Goal: Task Accomplishment & Management: Manage account settings

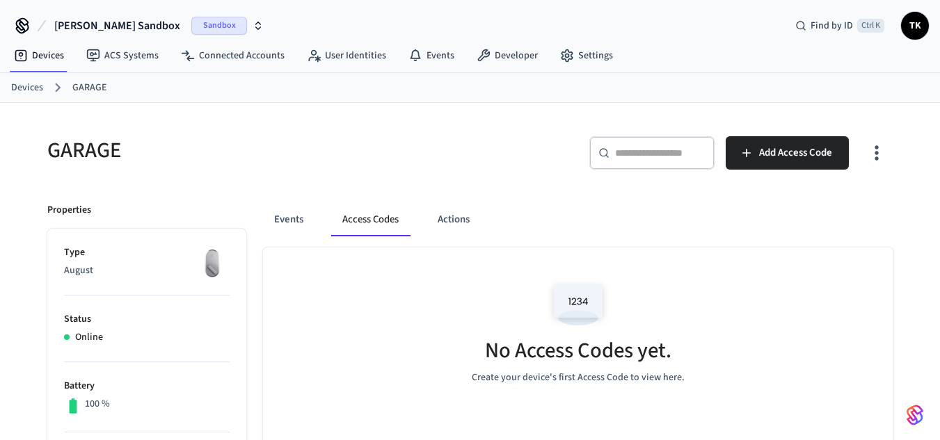
scroll to position [120, 0]
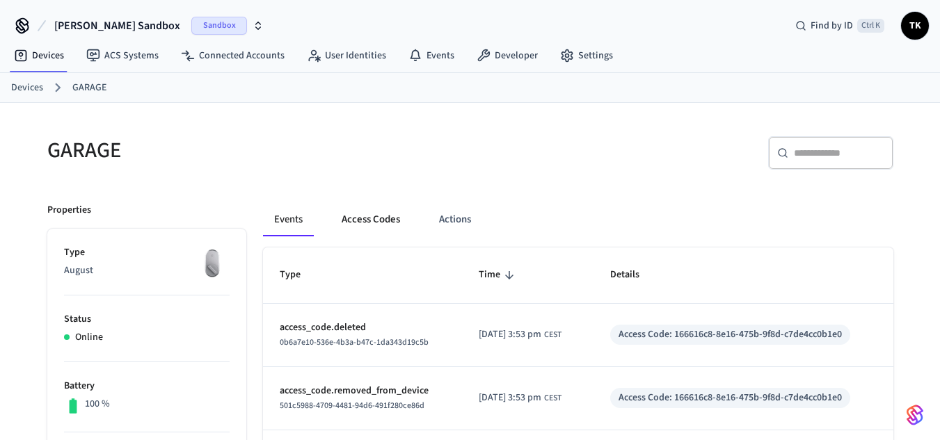
click at [380, 221] on button "Access Codes" at bounding box center [370, 219] width 81 height 33
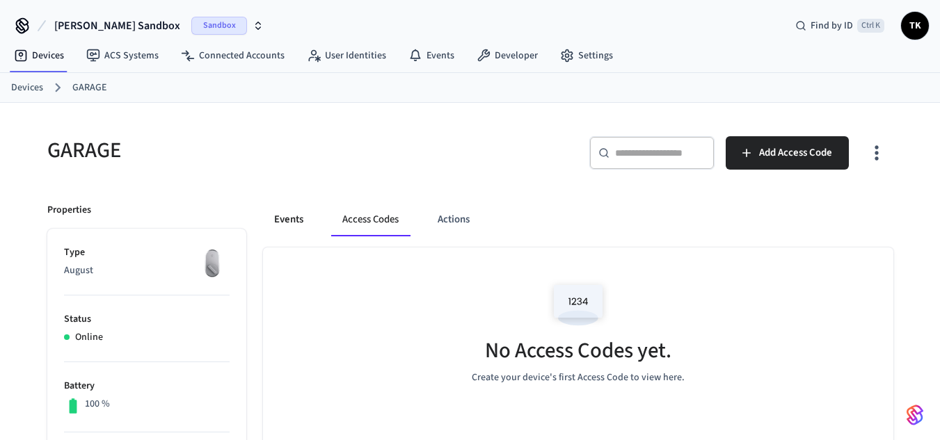
click at [284, 214] on button "Events" at bounding box center [288, 219] width 51 height 33
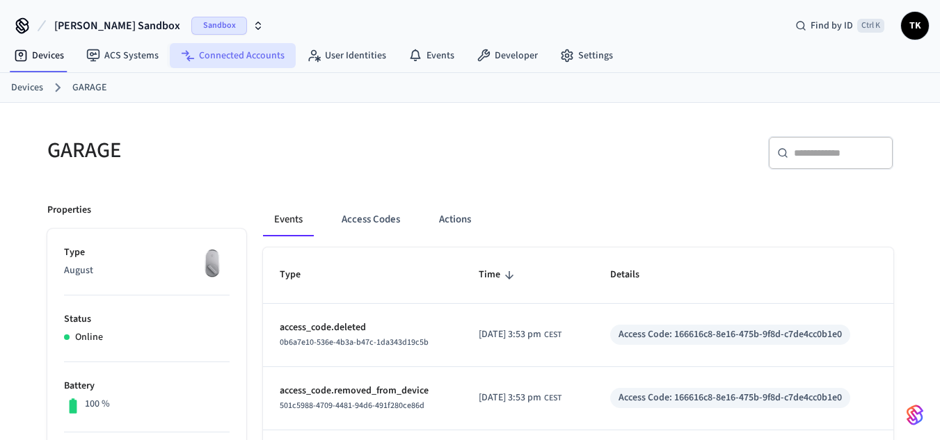
click at [225, 65] on link "Connected Accounts" at bounding box center [233, 55] width 126 height 25
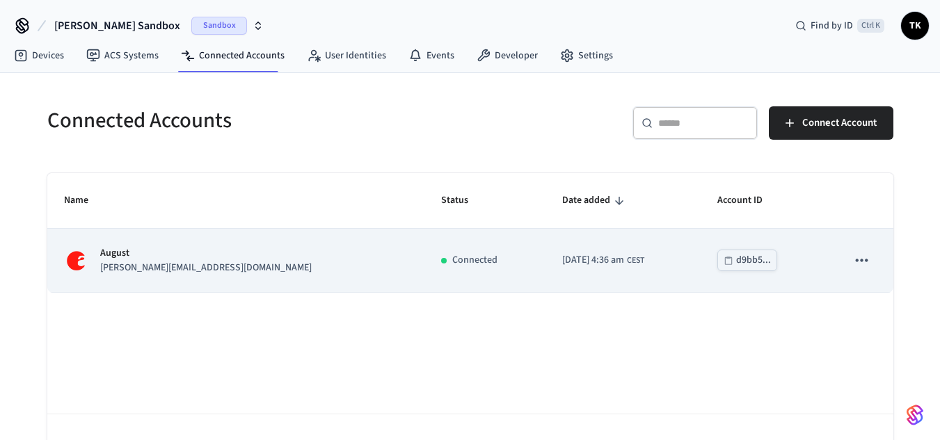
click at [286, 273] on td "[PERSON_NAME] [PERSON_NAME][EMAIL_ADDRESS][DOMAIN_NAME]" at bounding box center [236, 260] width 378 height 63
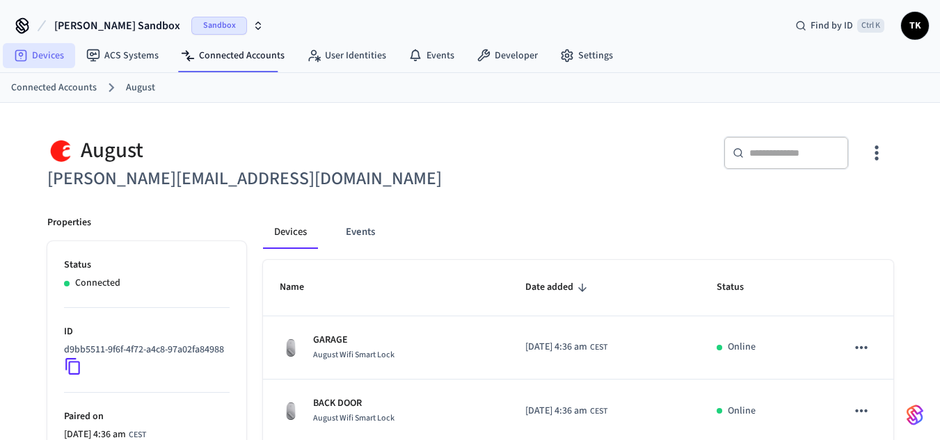
click at [30, 56] on link "Devices" at bounding box center [39, 55] width 72 height 25
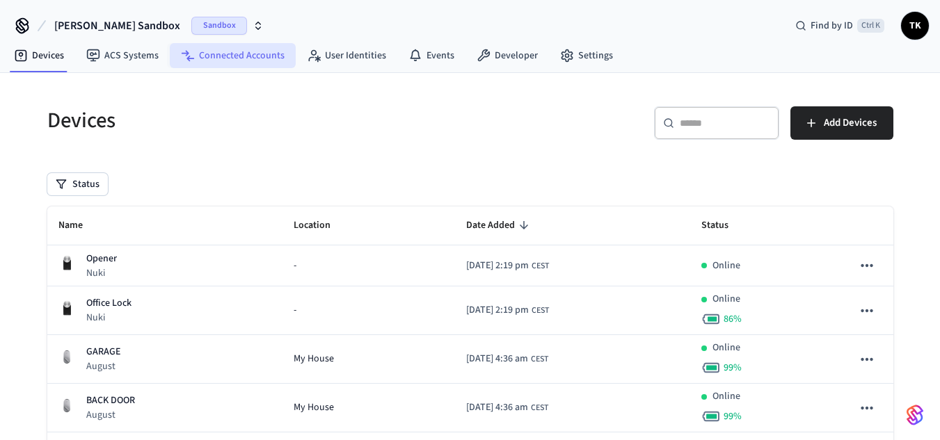
click at [239, 60] on link "Connected Accounts" at bounding box center [233, 55] width 126 height 25
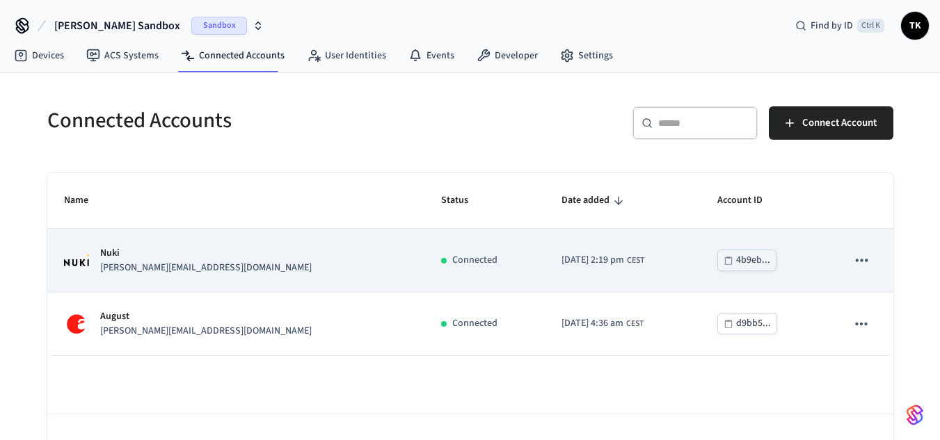
click at [646, 255] on td "[DATE] 2:19 pm CEST" at bounding box center [623, 260] width 156 height 63
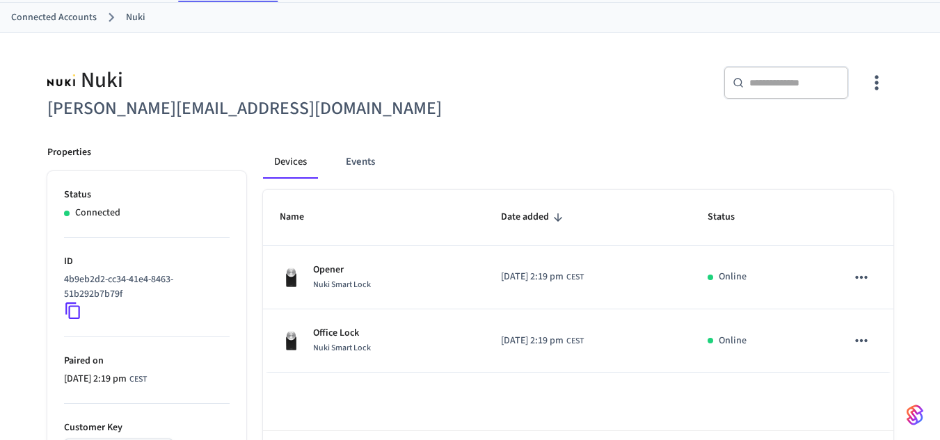
scroll to position [128, 0]
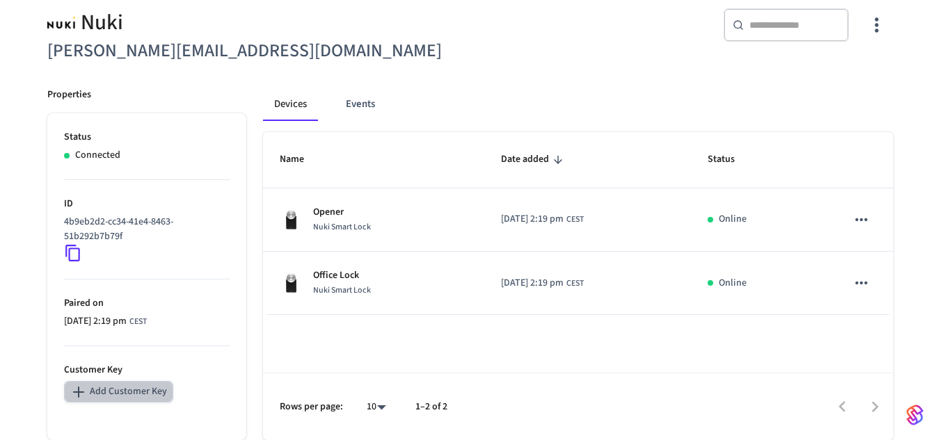
click at [124, 389] on button "Add Customer Key" at bounding box center [118, 392] width 109 height 22
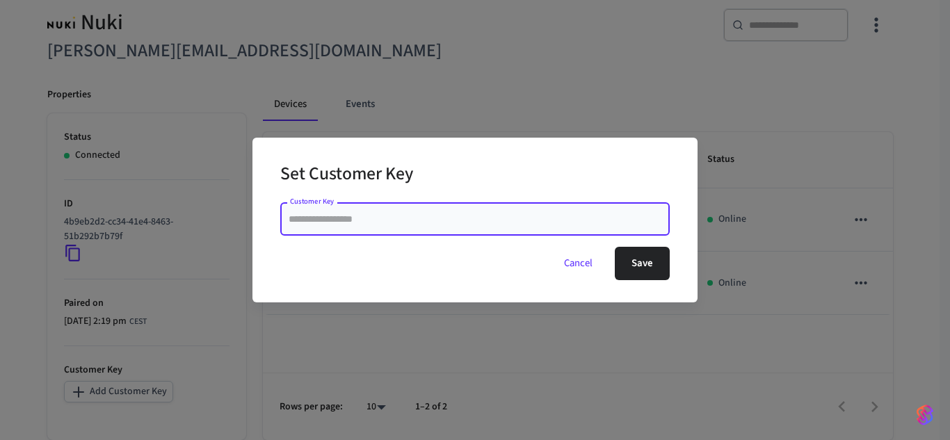
click at [321, 83] on div "Set Customer Key Customer Key Customer Key Cancel Save" at bounding box center [475, 220] width 950 height 440
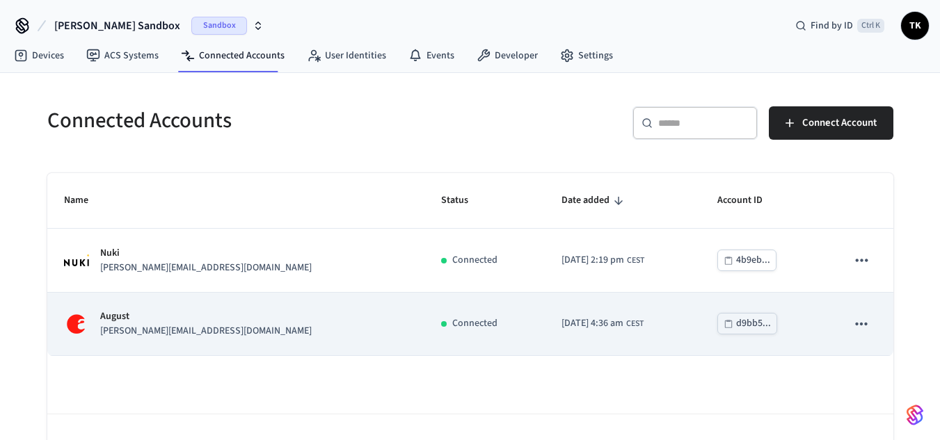
click at [125, 320] on p "August" at bounding box center [205, 317] width 211 height 15
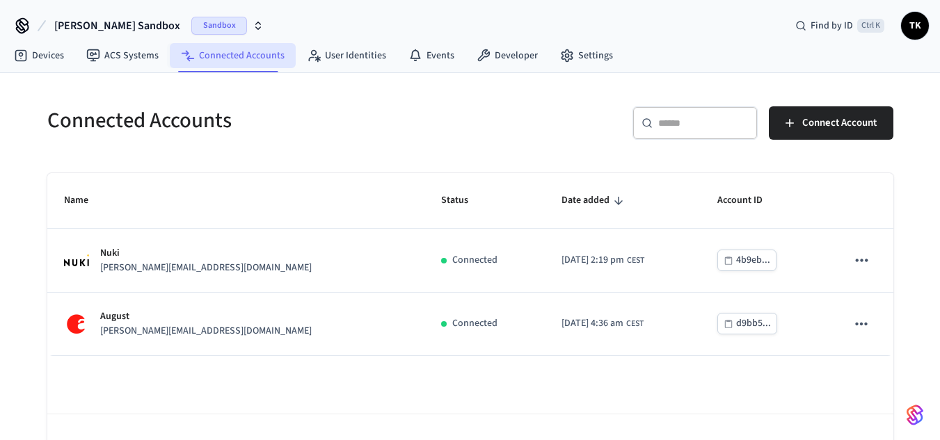
scroll to position [41, 0]
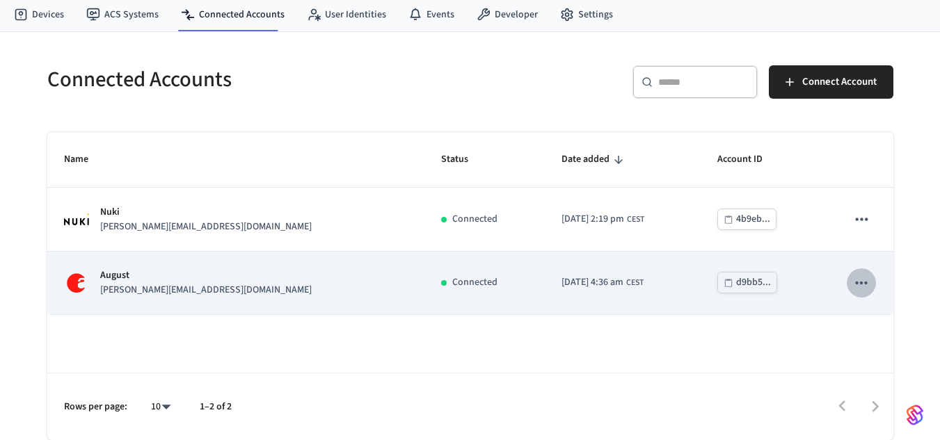
click at [870, 287] on icon "sticky table" at bounding box center [861, 283] width 18 height 18
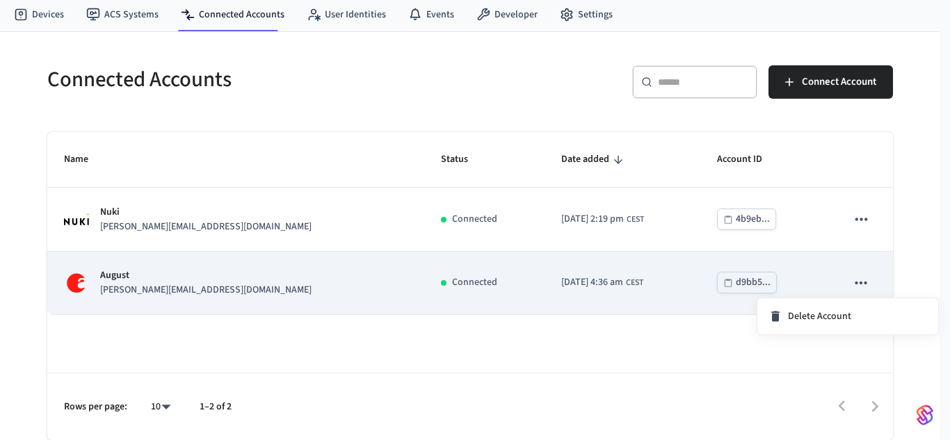
click at [870, 287] on div at bounding box center [475, 220] width 950 height 440
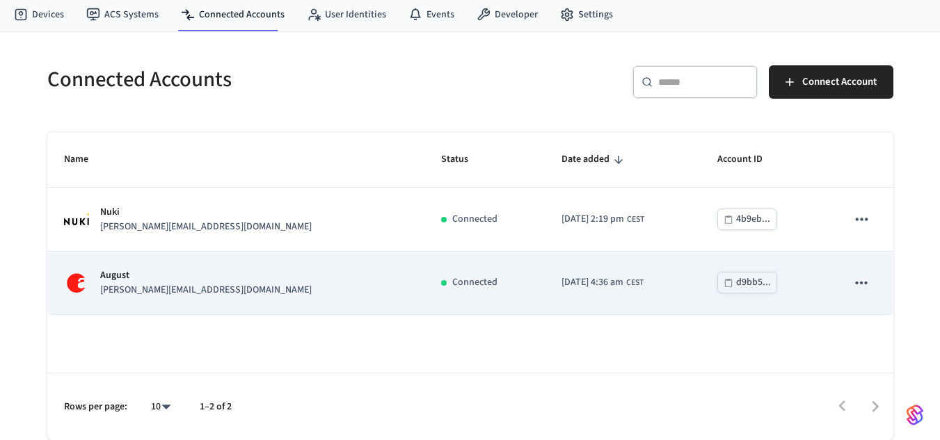
click at [549, 293] on td "[DATE] 4:36 am CEST" at bounding box center [623, 283] width 156 height 63
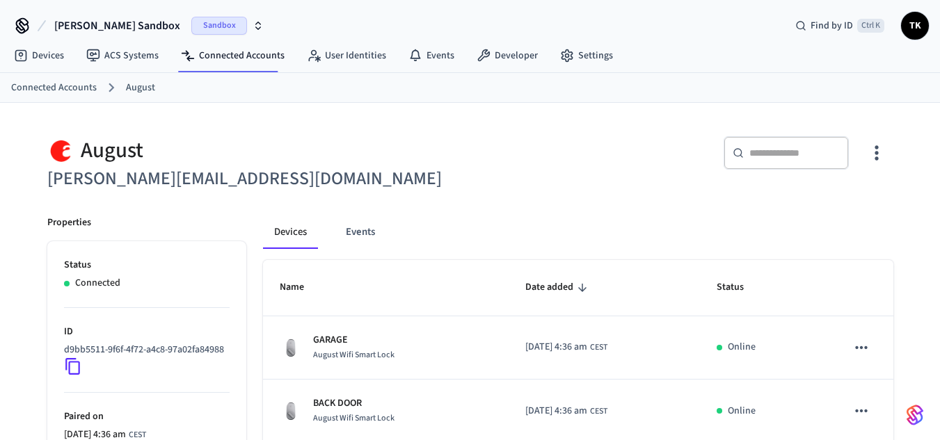
click at [876, 152] on icon "button" at bounding box center [875, 153] width 3 height 15
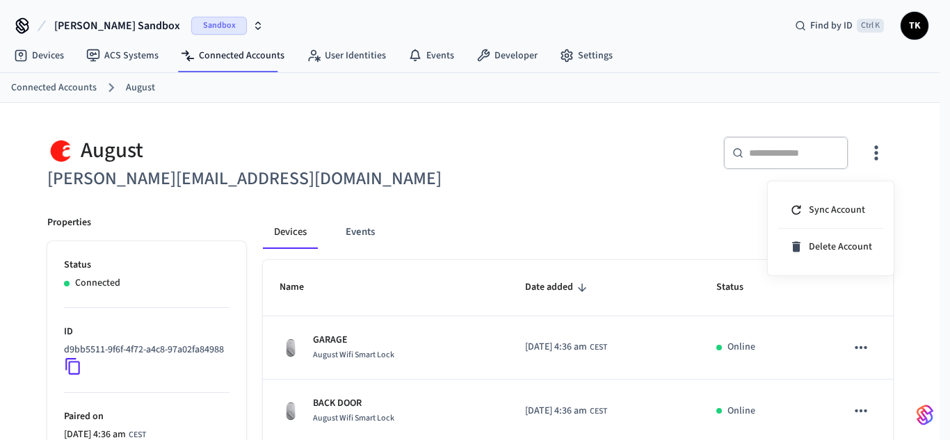
click at [924, 161] on div at bounding box center [475, 220] width 950 height 440
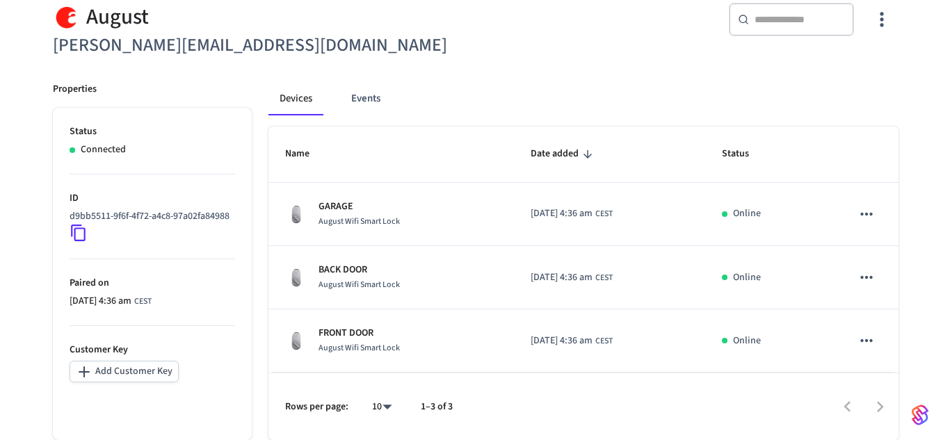
scroll to position [10, 0]
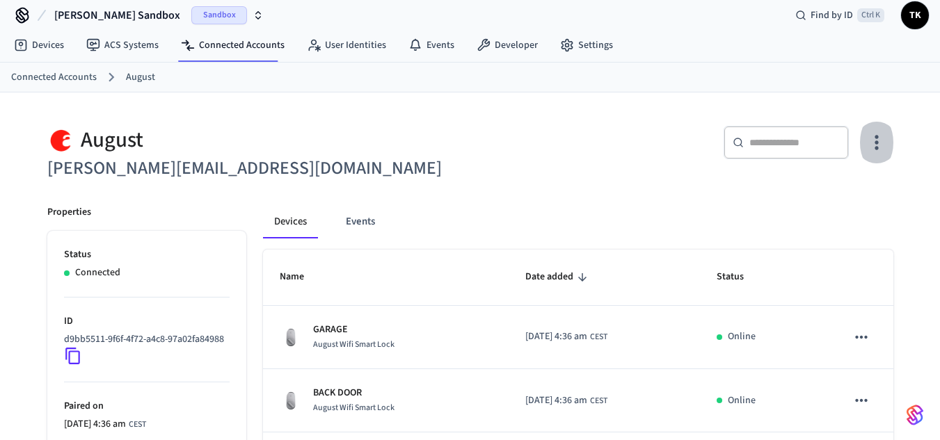
click at [879, 131] on button "button" at bounding box center [876, 143] width 33 height 56
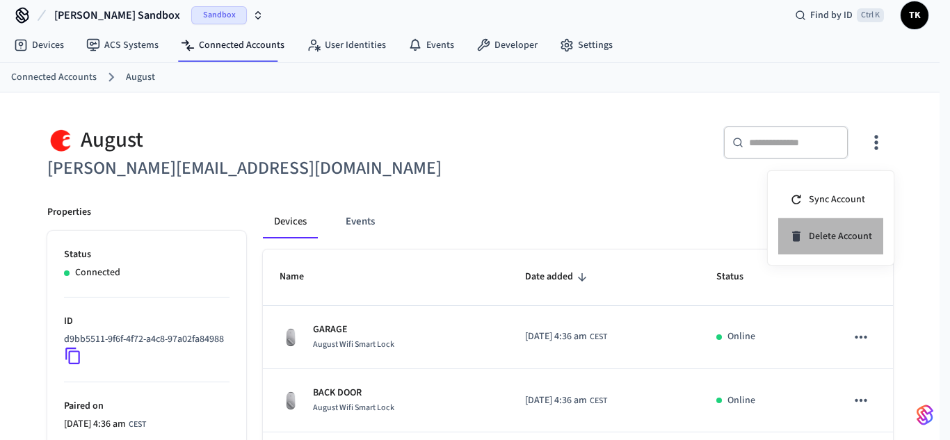
click at [838, 234] on span "Delete Account" at bounding box center [840, 237] width 63 height 14
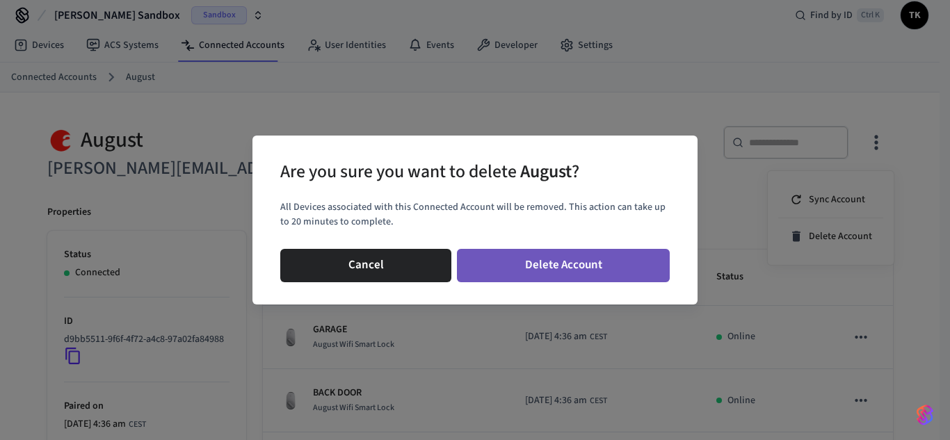
click at [565, 262] on button "Delete Account" at bounding box center [563, 265] width 213 height 33
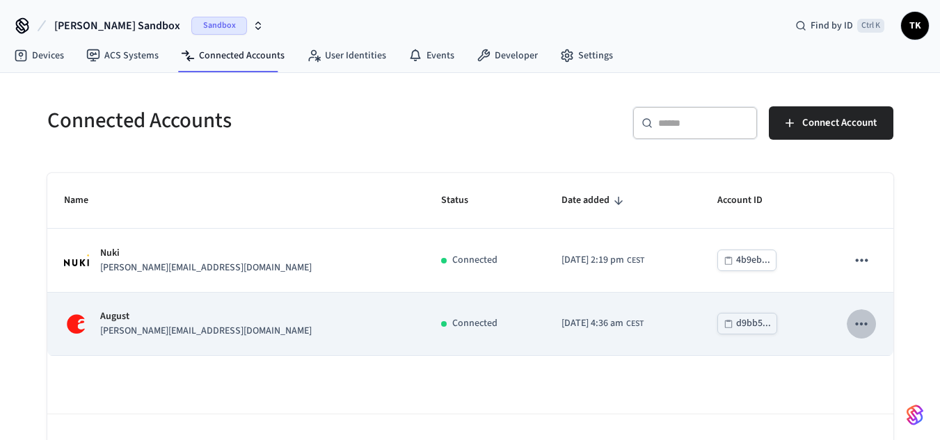
click at [861, 326] on icon "sticky table" at bounding box center [861, 324] width 18 height 18
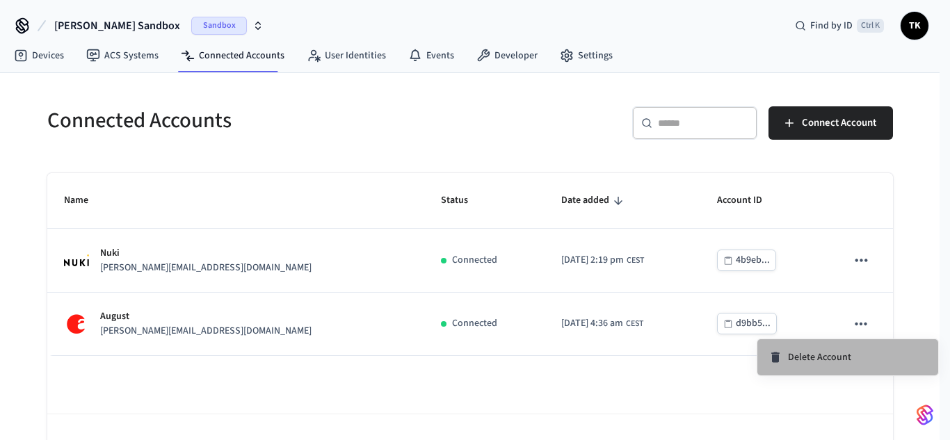
click at [786, 360] on div "Delete Account" at bounding box center [810, 358] width 83 height 14
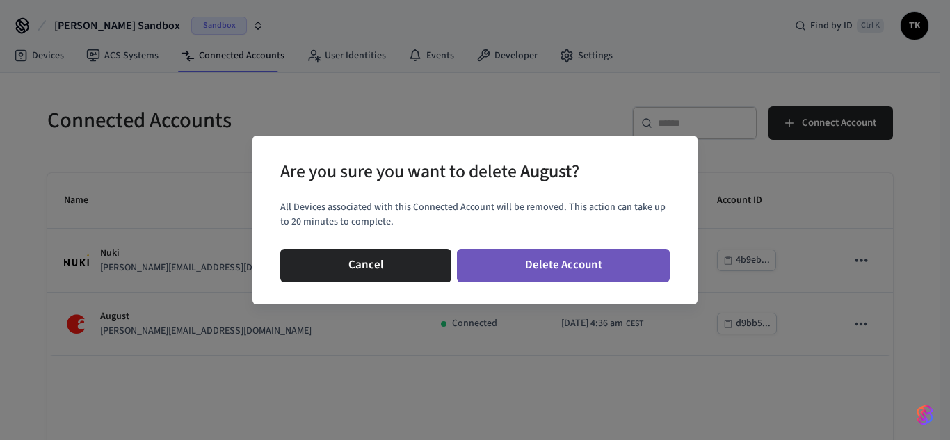
click at [575, 254] on button "Delete Account" at bounding box center [563, 265] width 213 height 33
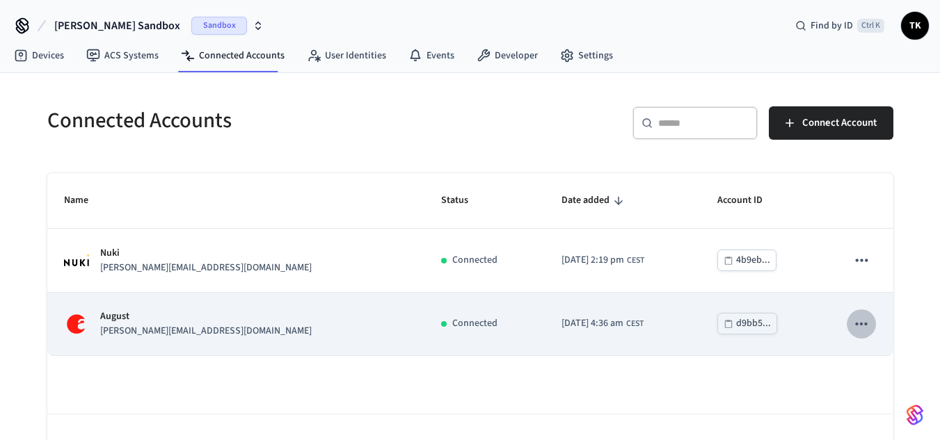
click at [856, 326] on icon "sticky table" at bounding box center [861, 324] width 18 height 18
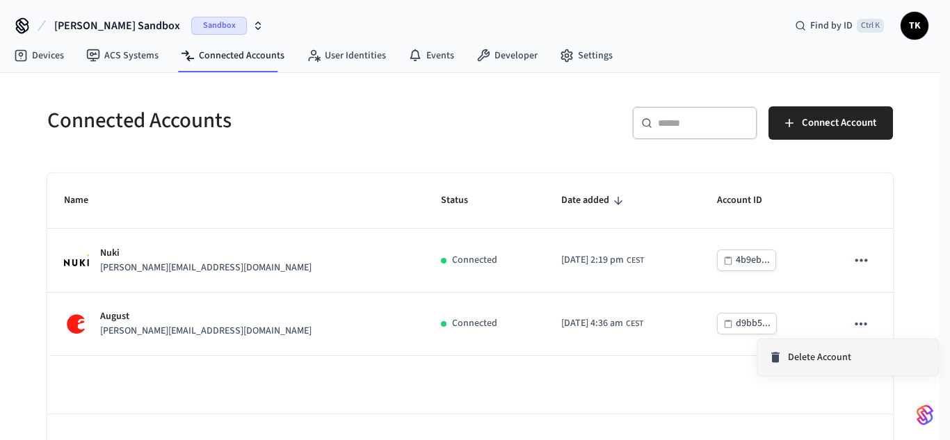
drag, startPoint x: 856, startPoint y: 326, endPoint x: 838, endPoint y: 353, distance: 32.6
click at [838, 353] on div "Delete Account" at bounding box center [475, 220] width 950 height 440
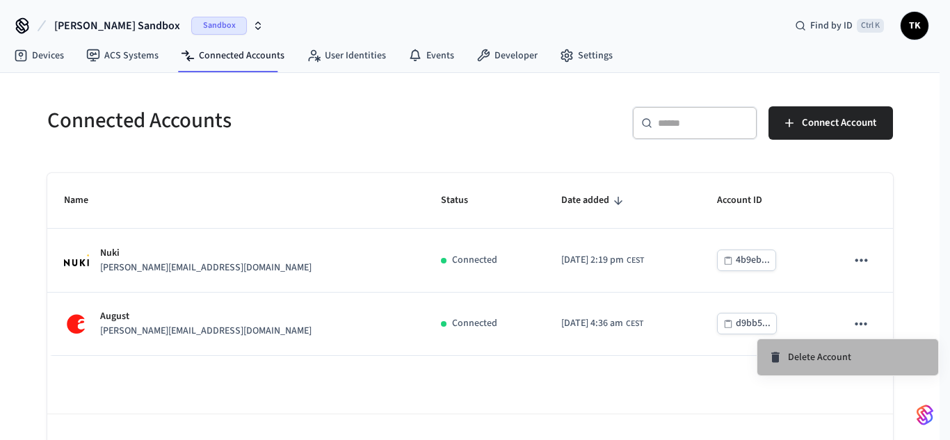
click at [838, 353] on span "Delete Account" at bounding box center [819, 358] width 63 height 14
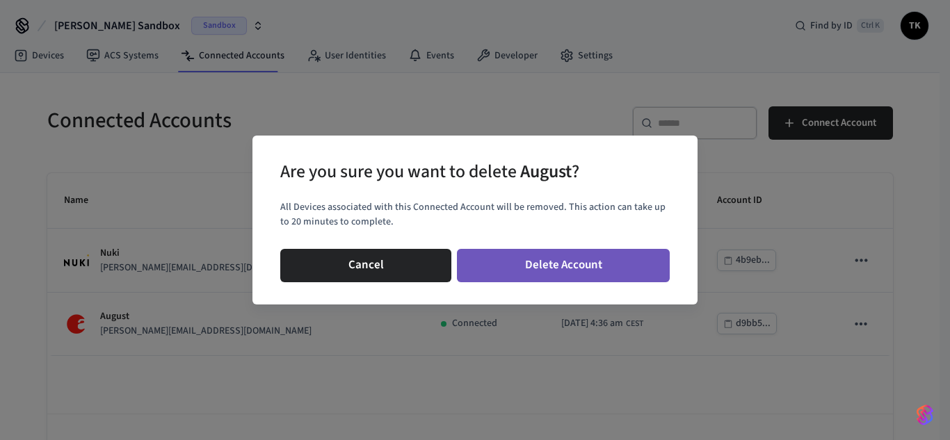
click at [621, 266] on button "Delete Account" at bounding box center [563, 265] width 213 height 33
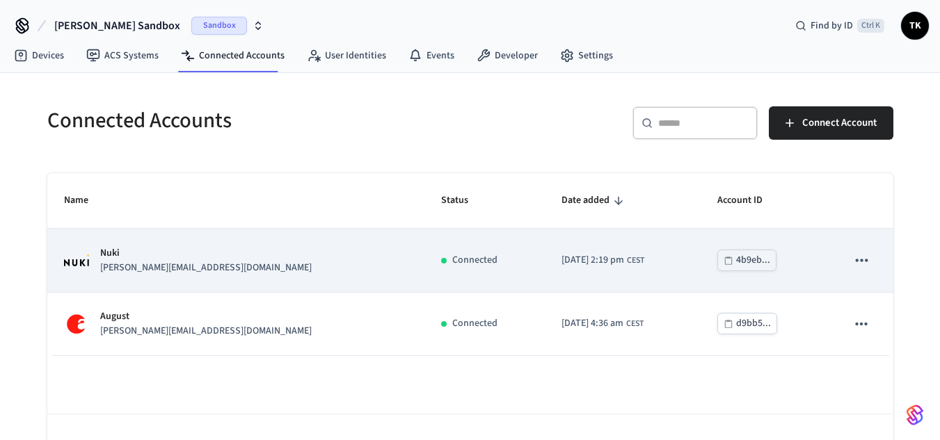
click at [182, 261] on div "Nuki jane@example.com" at bounding box center [236, 260] width 344 height 29
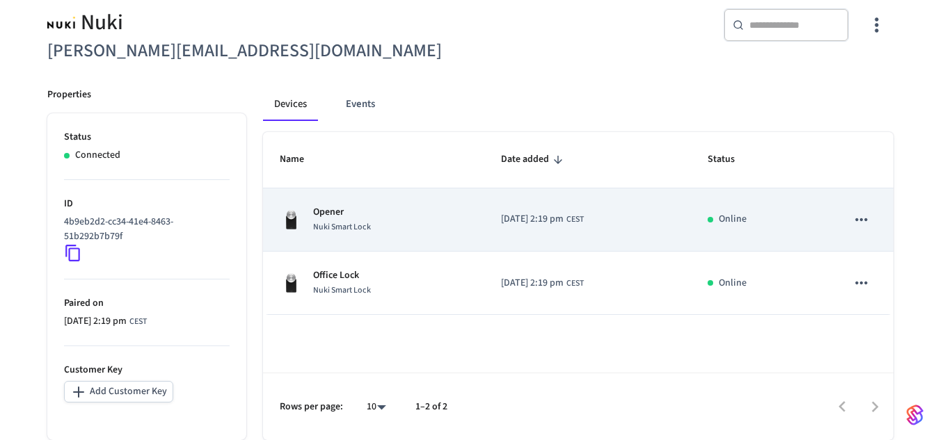
scroll to position [51, 0]
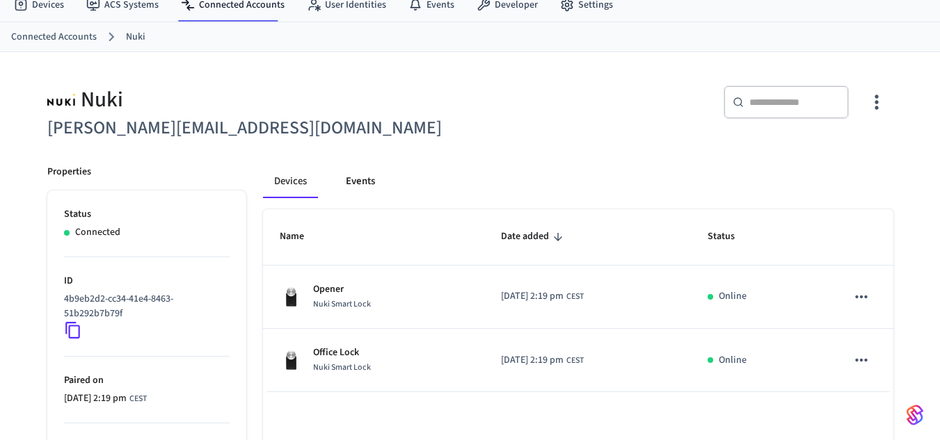
click at [365, 175] on button "Events" at bounding box center [360, 181] width 51 height 33
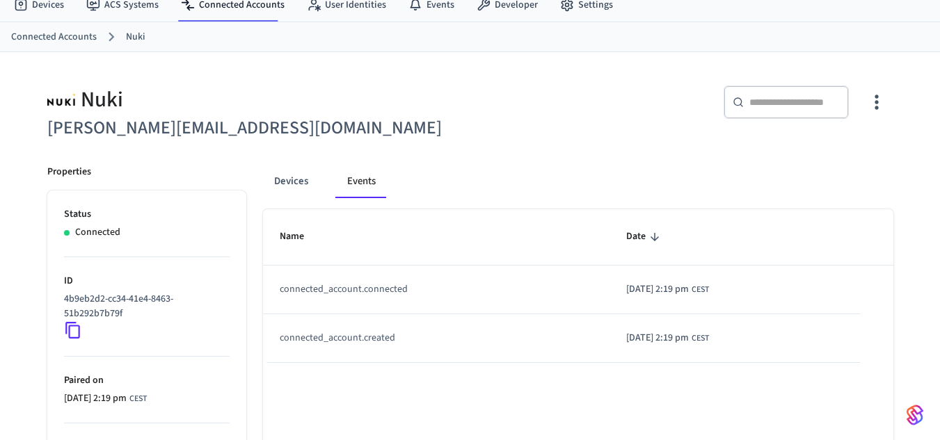
scroll to position [0, 0]
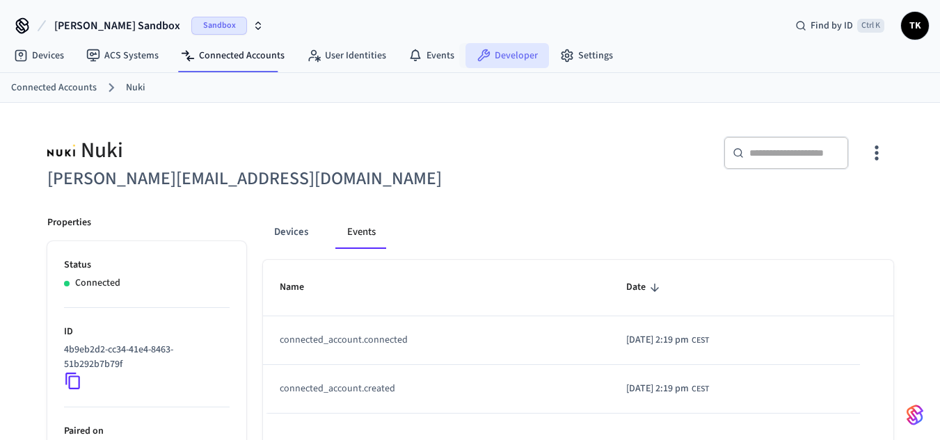
click at [493, 54] on link "Developer" at bounding box center [506, 55] width 83 height 25
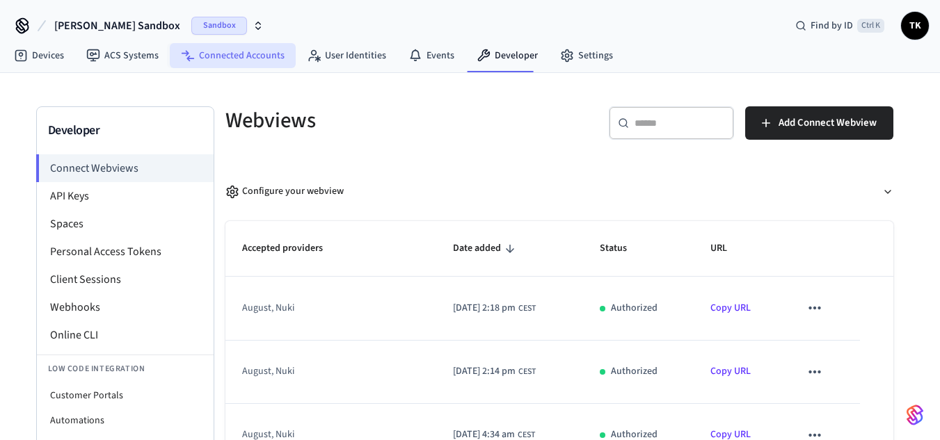
click at [217, 61] on link "Connected Accounts" at bounding box center [233, 55] width 126 height 25
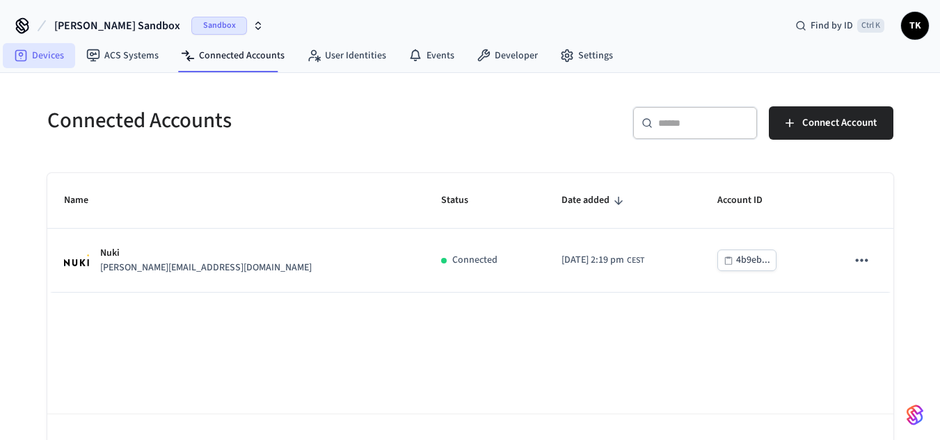
click at [51, 58] on link "Devices" at bounding box center [39, 55] width 72 height 25
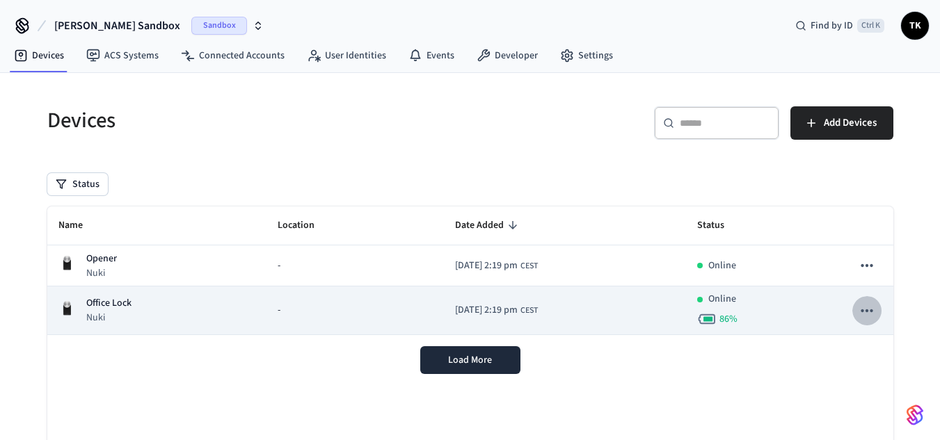
click at [869, 307] on icon "sticky table" at bounding box center [867, 311] width 18 height 18
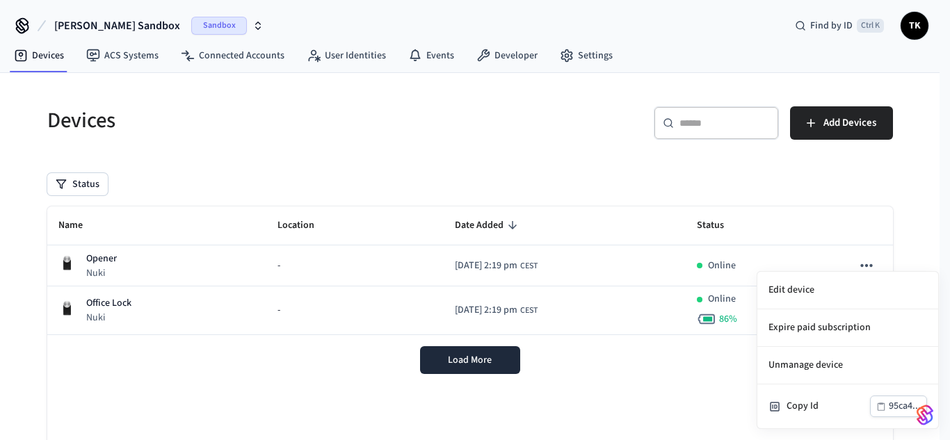
click at [678, 406] on div at bounding box center [475, 220] width 950 height 440
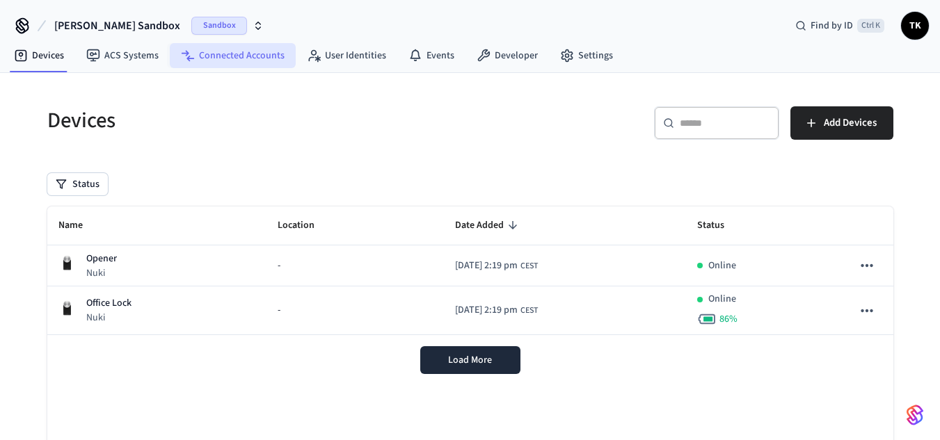
click at [229, 49] on link "Connected Accounts" at bounding box center [233, 55] width 126 height 25
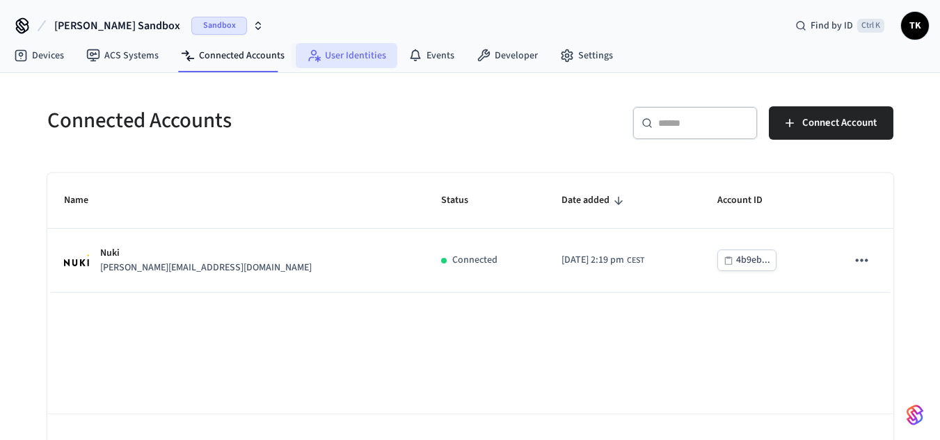
click at [340, 54] on link "User Identities" at bounding box center [347, 55] width 102 height 25
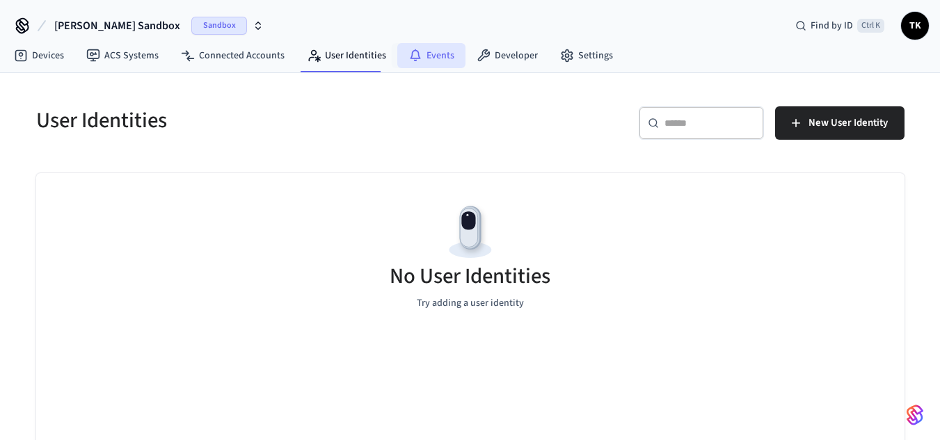
click at [421, 57] on link "Events" at bounding box center [431, 55] width 68 height 25
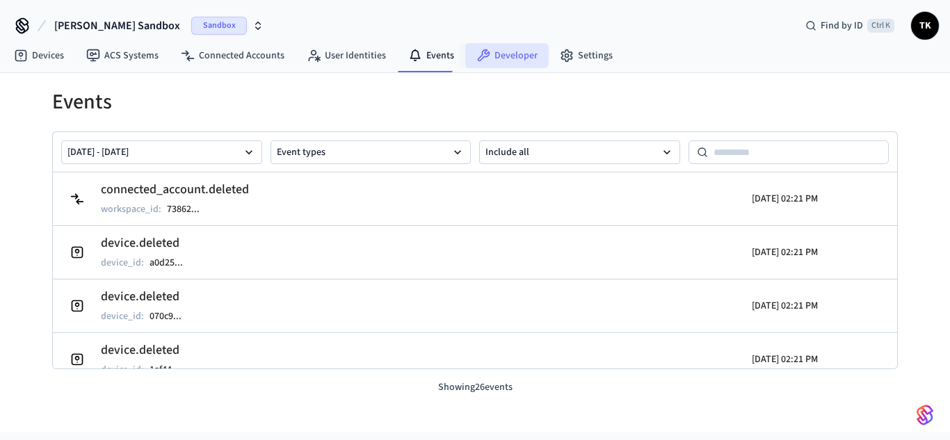
click at [493, 63] on link "Developer" at bounding box center [506, 55] width 83 height 25
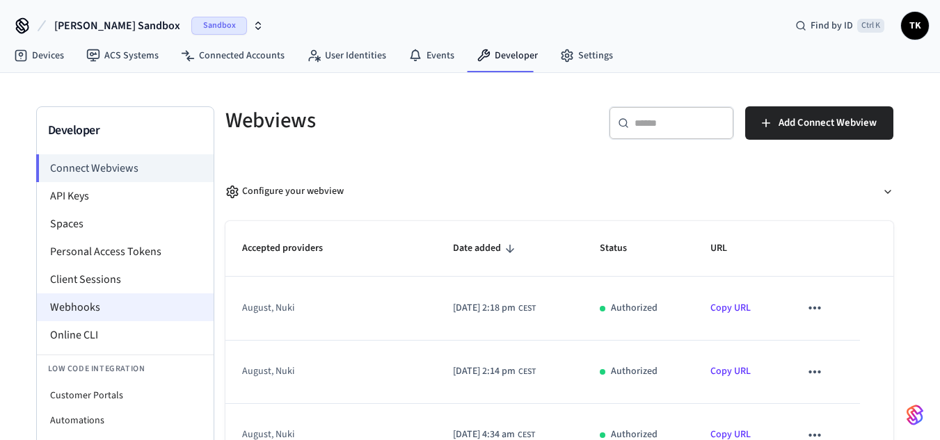
click at [88, 309] on li "Webhooks" at bounding box center [125, 308] width 177 height 28
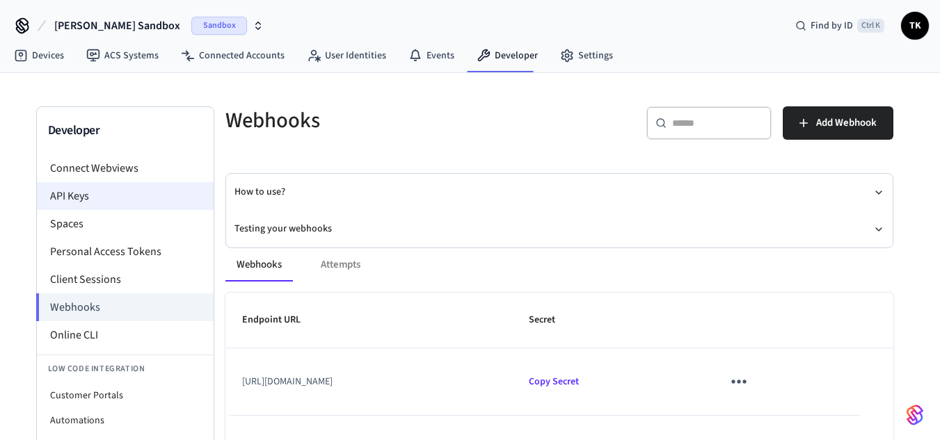
click at [161, 197] on li "API Keys" at bounding box center [125, 196] width 177 height 28
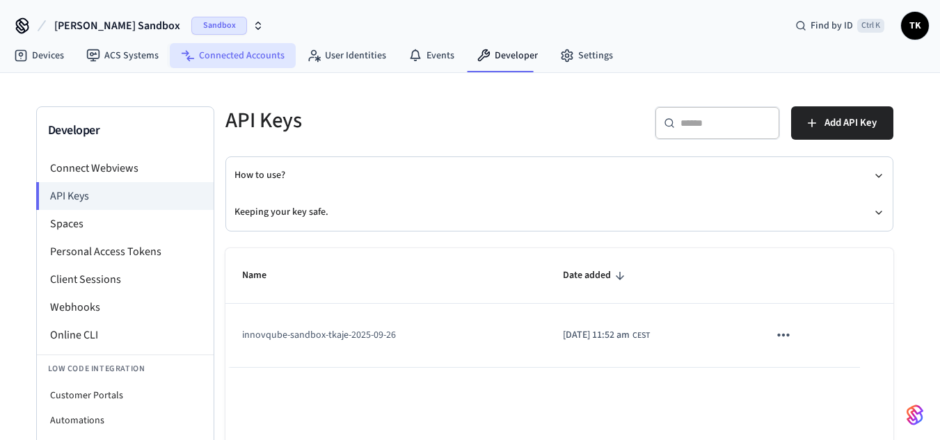
click at [237, 63] on link "Connected Accounts" at bounding box center [233, 55] width 126 height 25
